Goal: Task Accomplishment & Management: Complete application form

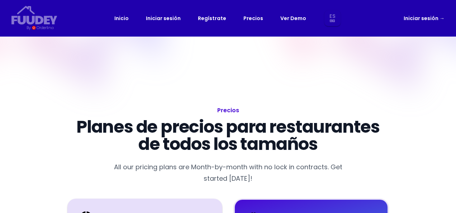
select select "es"
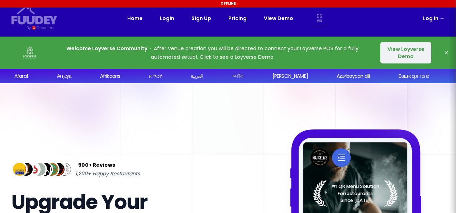
select select "es"
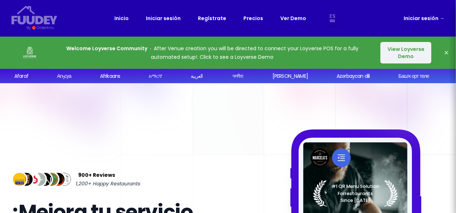
select select "es"
click at [265, 56] on p "Welcome Loyverse Community After Venue creation you will be directed to connect…" at bounding box center [213, 52] width 316 height 17
click at [386, 56] on button "View Loyverse Demo" at bounding box center [406, 53] width 51 height 22
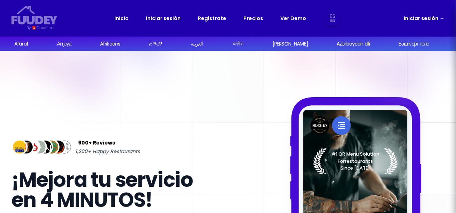
select select "es"
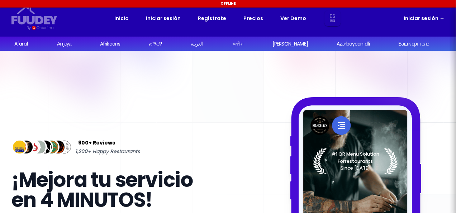
select select "es"
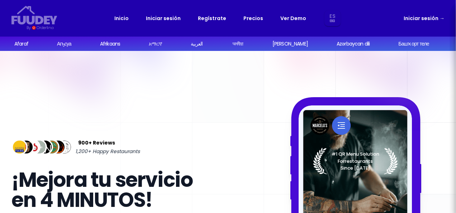
click at [207, 16] on link "Regístrate" at bounding box center [212, 18] width 28 height 9
select select "es"
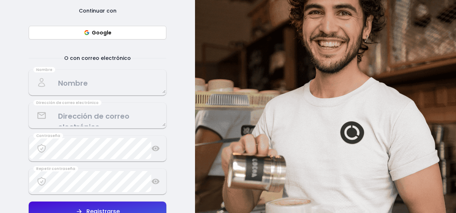
drag, startPoint x: 128, startPoint y: 133, endPoint x: 121, endPoint y: 156, distance: 24.0
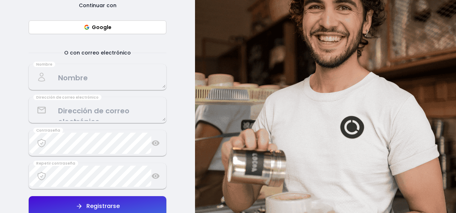
click at [105, 75] on textarea at bounding box center [97, 77] width 136 height 21
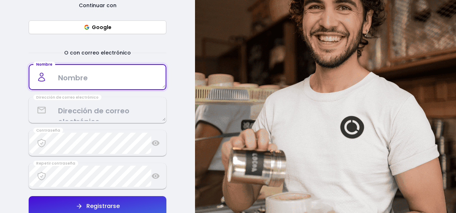
type textarea "Manuel Hernan Saucedo Villarreal"
type textarea "manuel_hsv@hotmail.com"
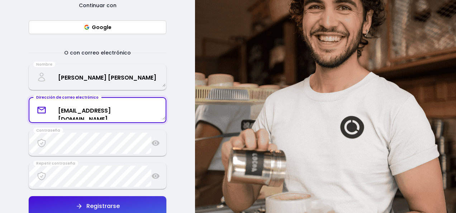
drag, startPoint x: 148, startPoint y: 112, endPoint x: 36, endPoint y: 107, distance: 112.0
click at [36, 107] on textarea "manuel_hsv@hotmail.com" at bounding box center [97, 110] width 136 height 19
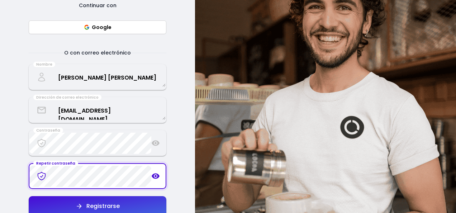
click at [113, 199] on button "Registrarse" at bounding box center [98, 206] width 138 height 20
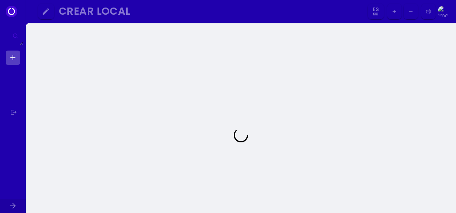
select select "es"
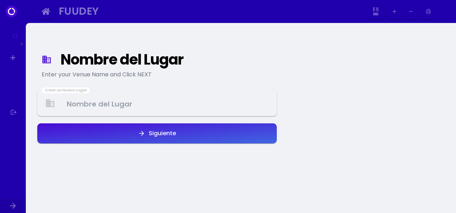
select select "es"
click at [114, 109] on Venue at bounding box center [157, 103] width 238 height 21
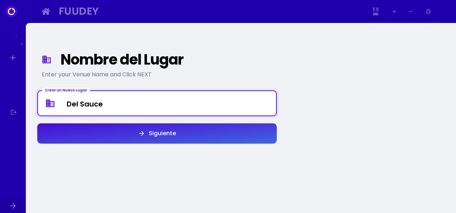
type Venue "Del Sauce"
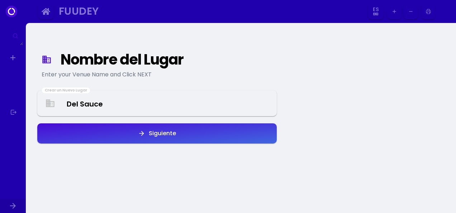
click at [154, 131] on div "Siguiente" at bounding box center [160, 134] width 31 height 6
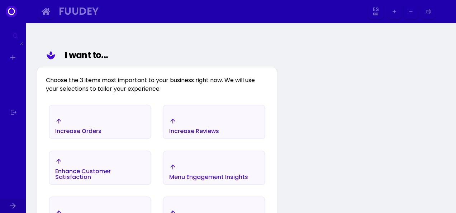
scroll to position [83, 0]
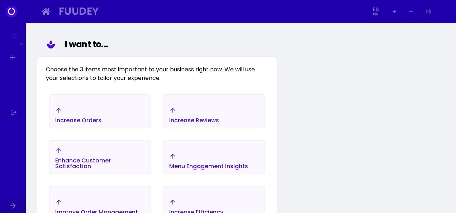
select select "es"
click at [178, 159] on div "Menu Engagement Insights" at bounding box center [208, 161] width 79 height 16
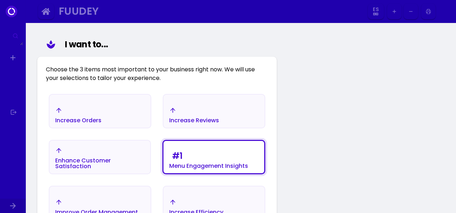
click at [183, 159] on div "# 1 Menu Engagement Insights" at bounding box center [208, 159] width 79 height 20
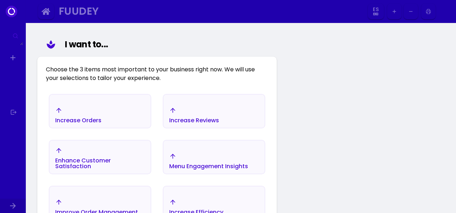
click at [95, 112] on div "Increase Orders" at bounding box center [78, 115] width 46 height 16
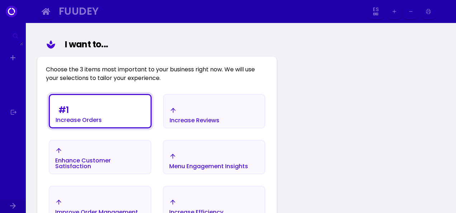
click at [180, 156] on div "Menu Engagement Insights" at bounding box center [208, 161] width 79 height 16
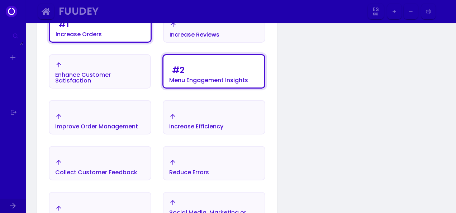
scroll to position [173, 0]
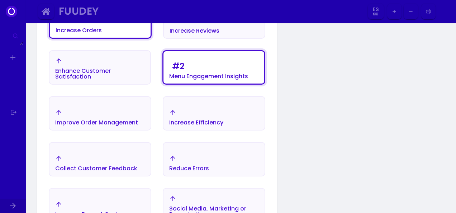
click at [236, 128] on div "Increase Efficiency" at bounding box center [214, 117] width 101 height 25
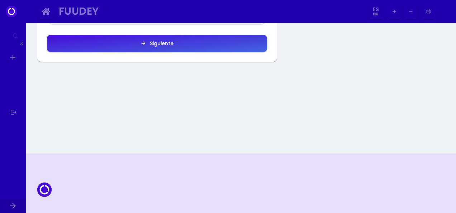
scroll to position [410, 0]
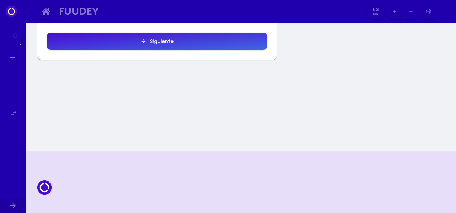
click at [236, 37] on button "Siguiente" at bounding box center [157, 41] width 220 height 17
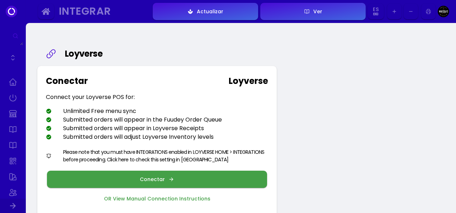
click at [208, 178] on button "Conectar" at bounding box center [157, 179] width 220 height 17
